Goal: Navigation & Orientation: Understand site structure

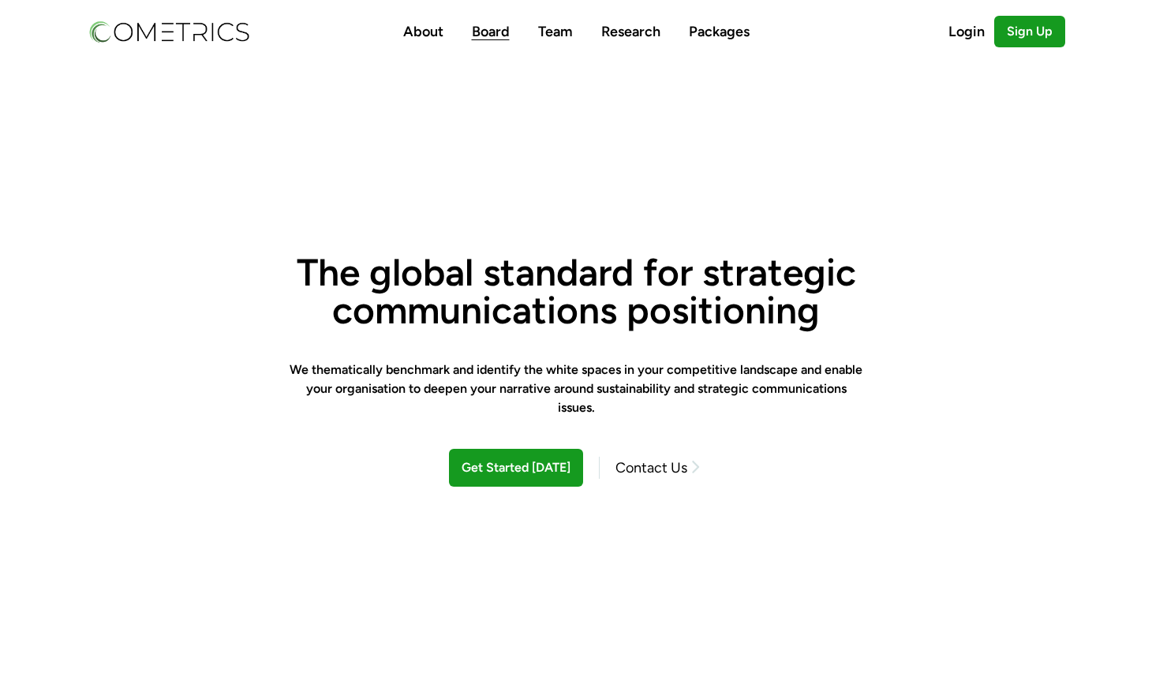
click at [479, 24] on link "Board" at bounding box center [491, 31] width 38 height 17
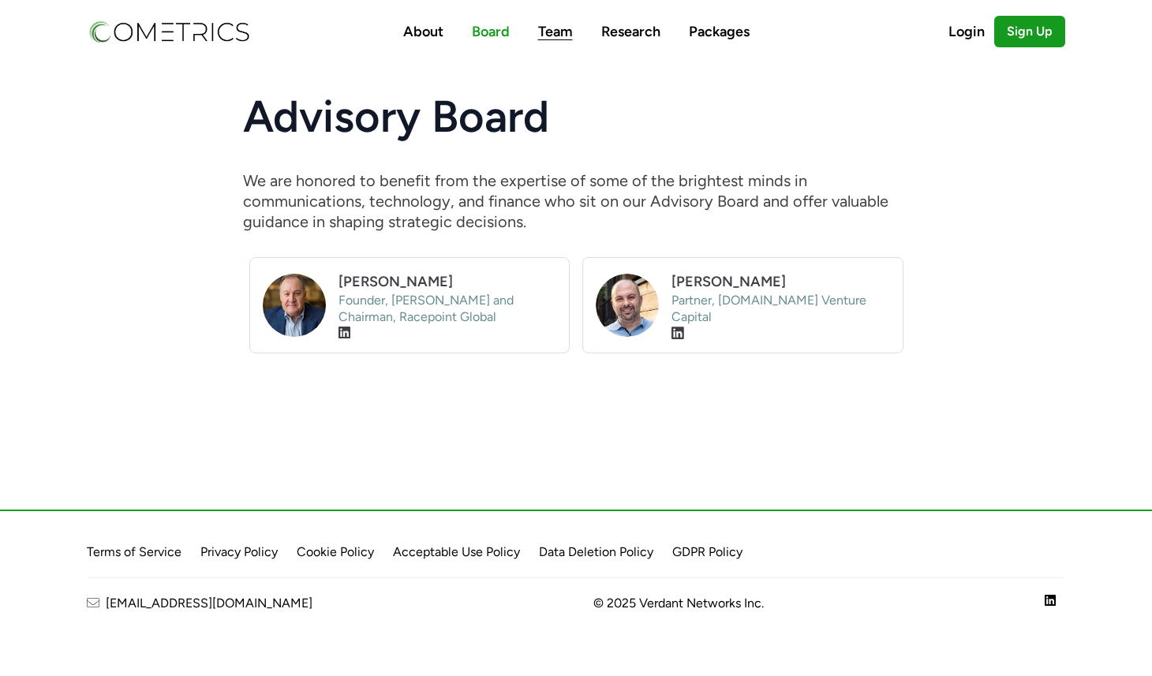
click at [553, 27] on link "Team" at bounding box center [555, 31] width 35 height 17
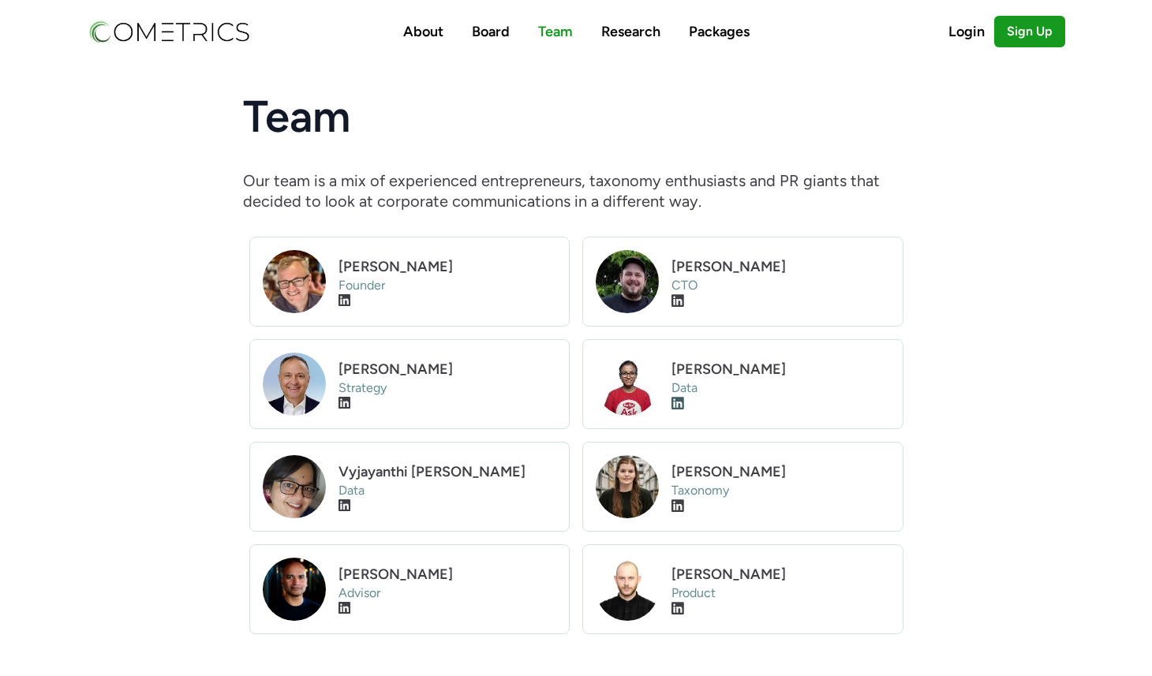
click at [675, 403] on icon "Visit LinkedIn profile" at bounding box center [678, 403] width 13 height 14
click at [730, 39] on link "Packages" at bounding box center [719, 31] width 61 height 17
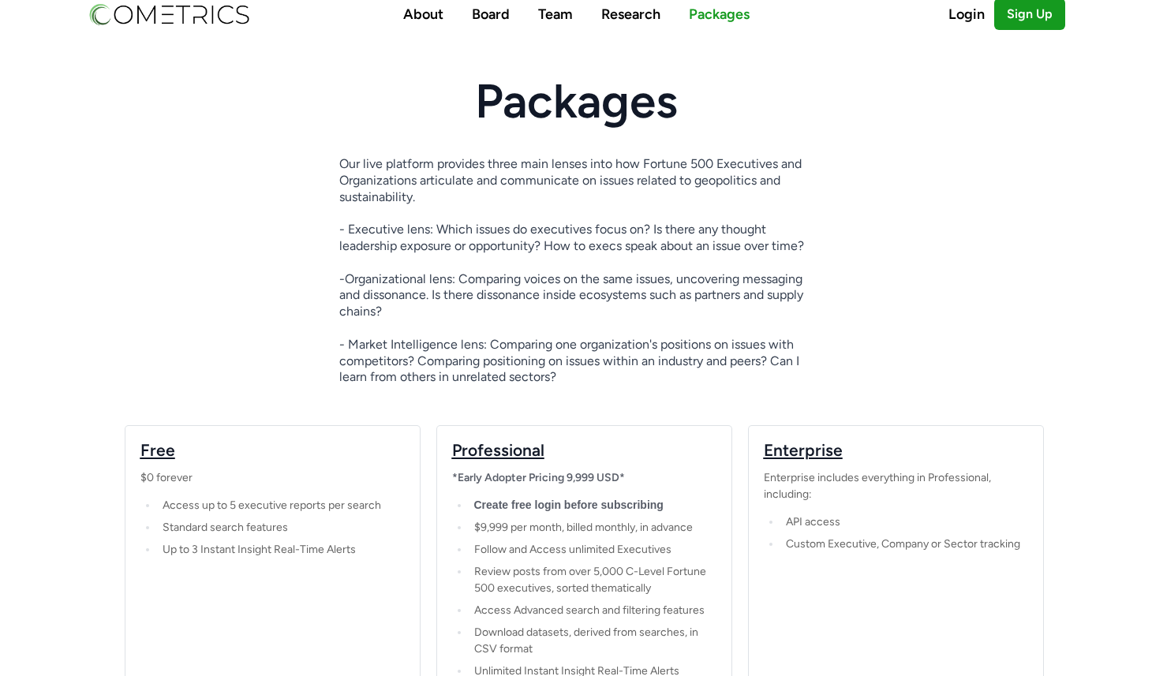
scroll to position [2, 0]
